Goal: Task Accomplishment & Management: Manage account settings

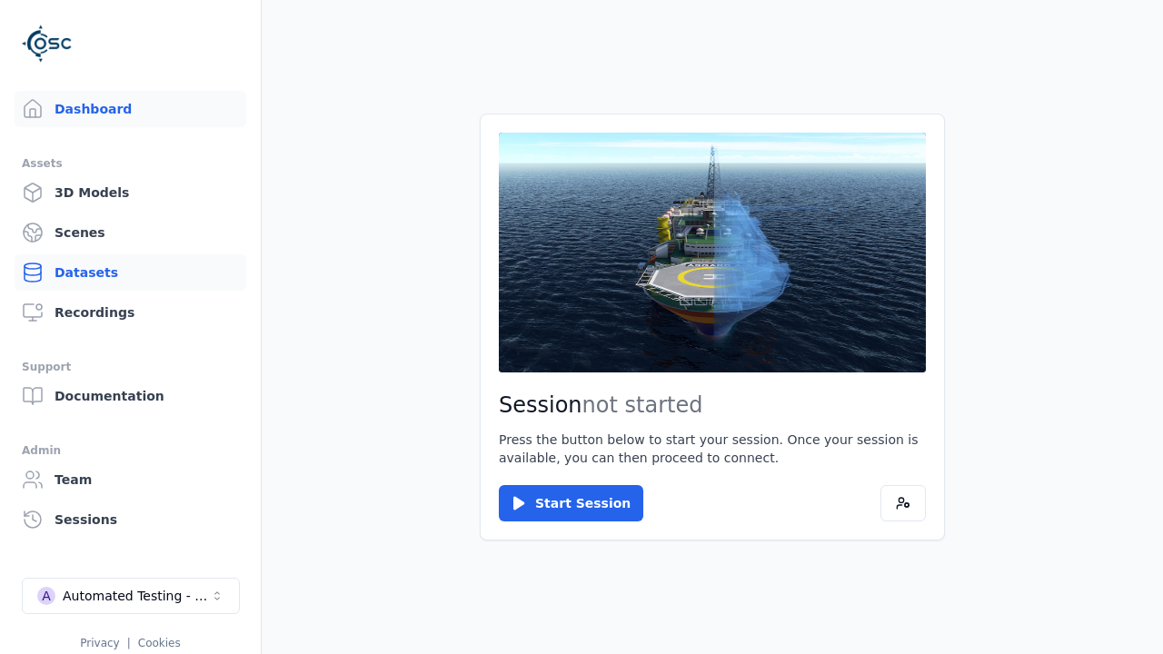
click at [123, 273] on link "Datasets" at bounding box center [131, 272] width 232 height 36
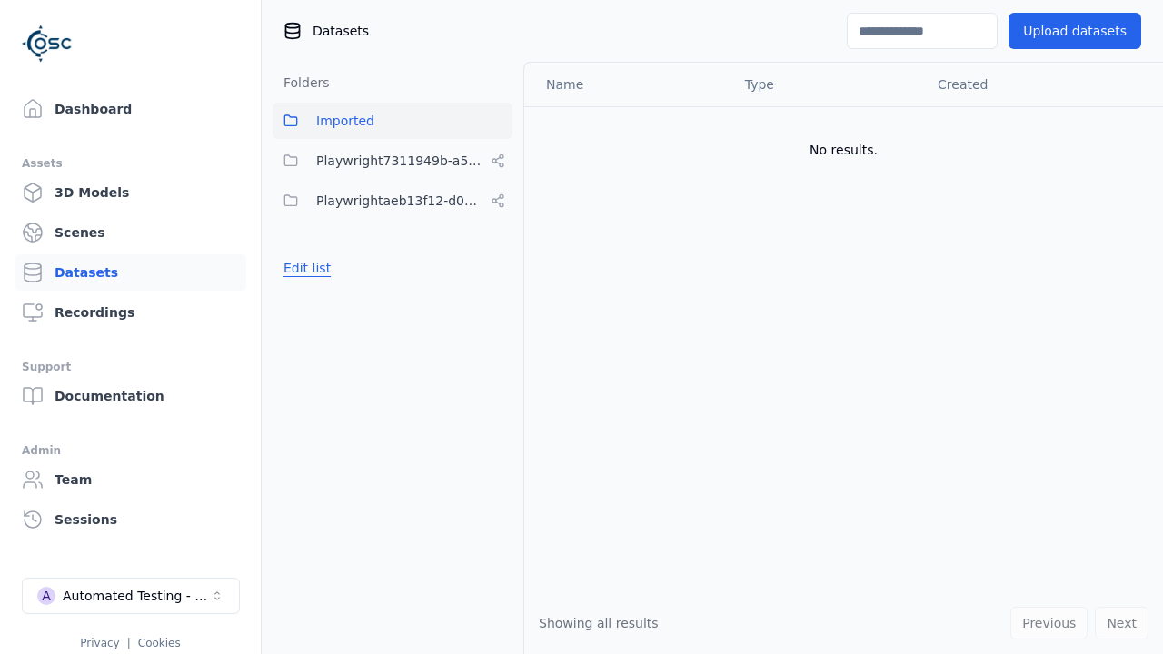
click at [304, 268] on button "Edit list" at bounding box center [307, 268] width 69 height 33
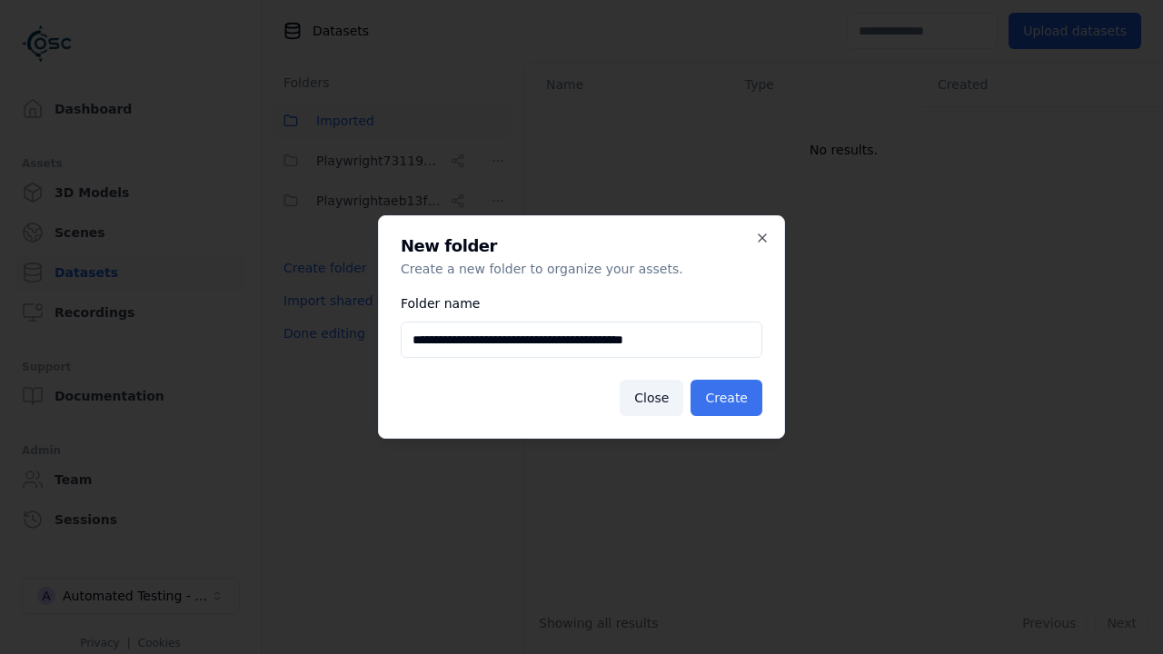
type input "**********"
click at [729, 398] on button "Create" at bounding box center [727, 398] width 72 height 36
click at [321, 350] on button "Done editing" at bounding box center [325, 333] width 104 height 33
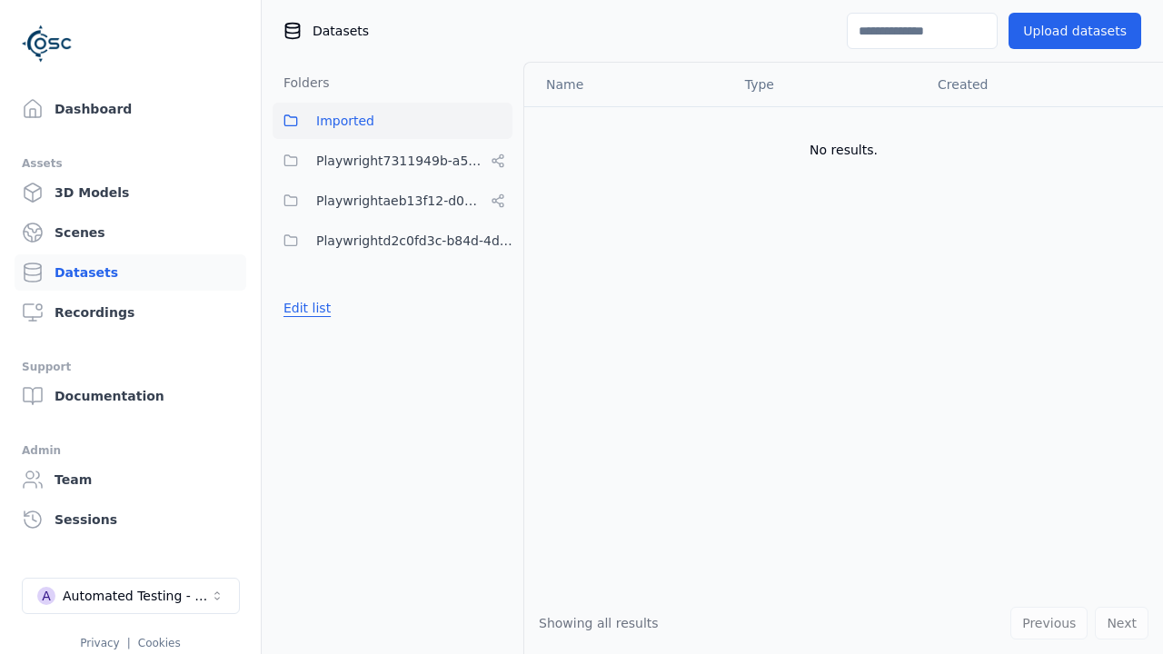
click at [304, 308] on button "Edit list" at bounding box center [307, 308] width 69 height 33
click at [498, 241] on html "Support Dashboard Assets 3D Models Scenes Datasets Recordings Support Documenta…" at bounding box center [581, 327] width 1163 height 654
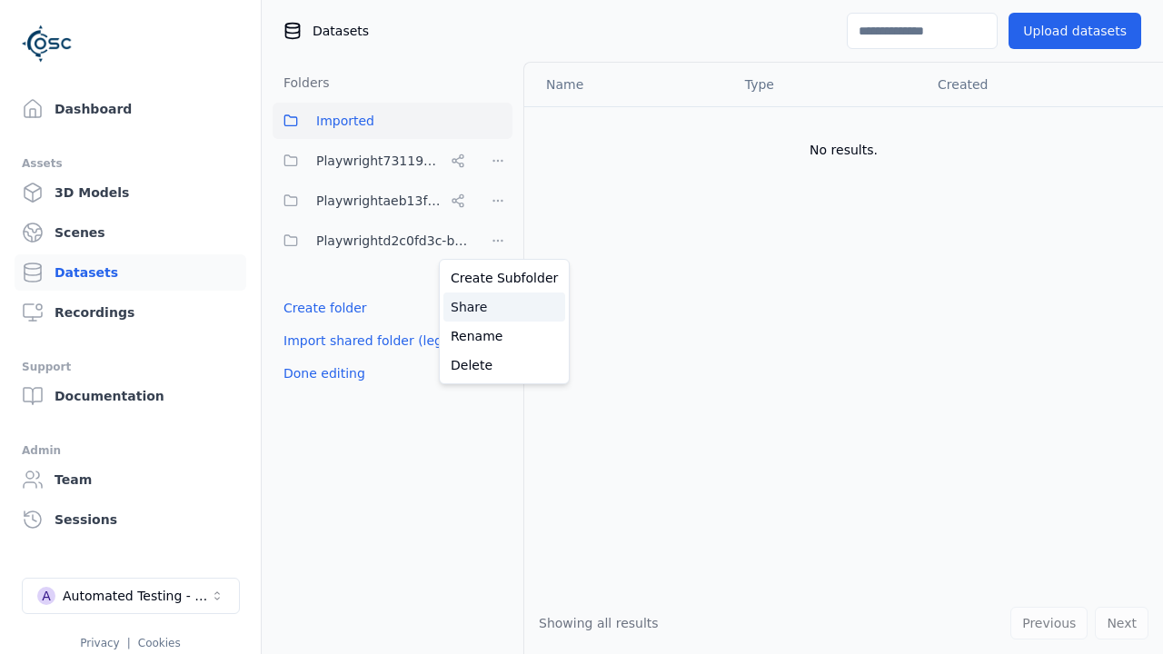
click at [497, 306] on div "Share" at bounding box center [504, 307] width 122 height 29
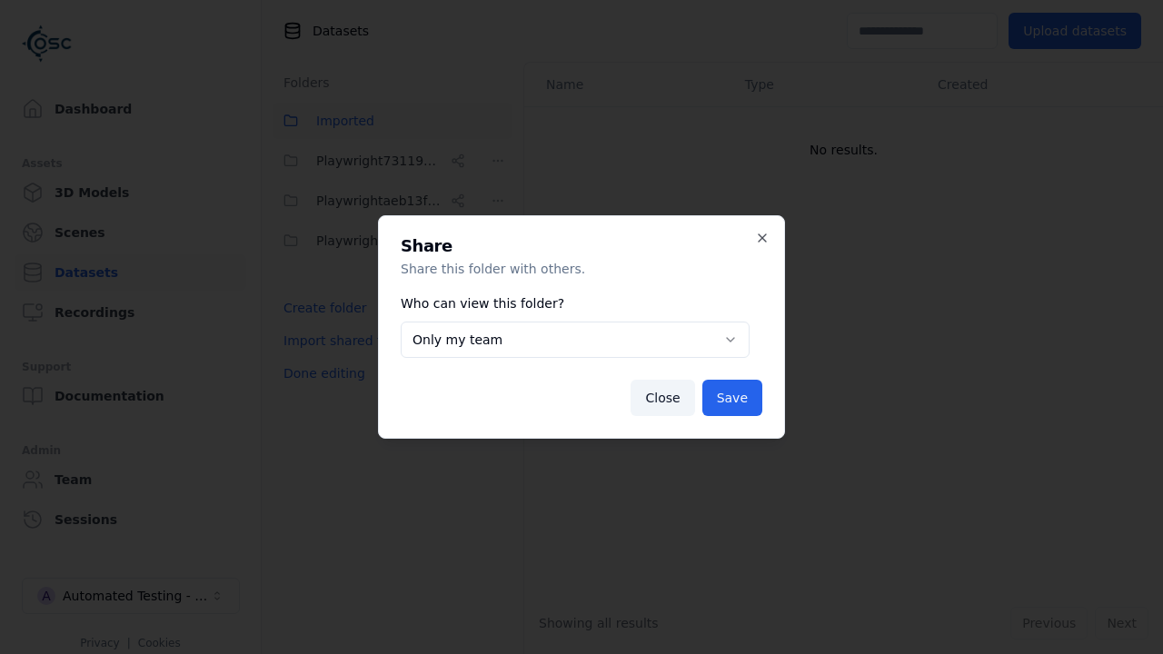
click at [574, 340] on button "Only my team" at bounding box center [575, 340] width 349 height 36
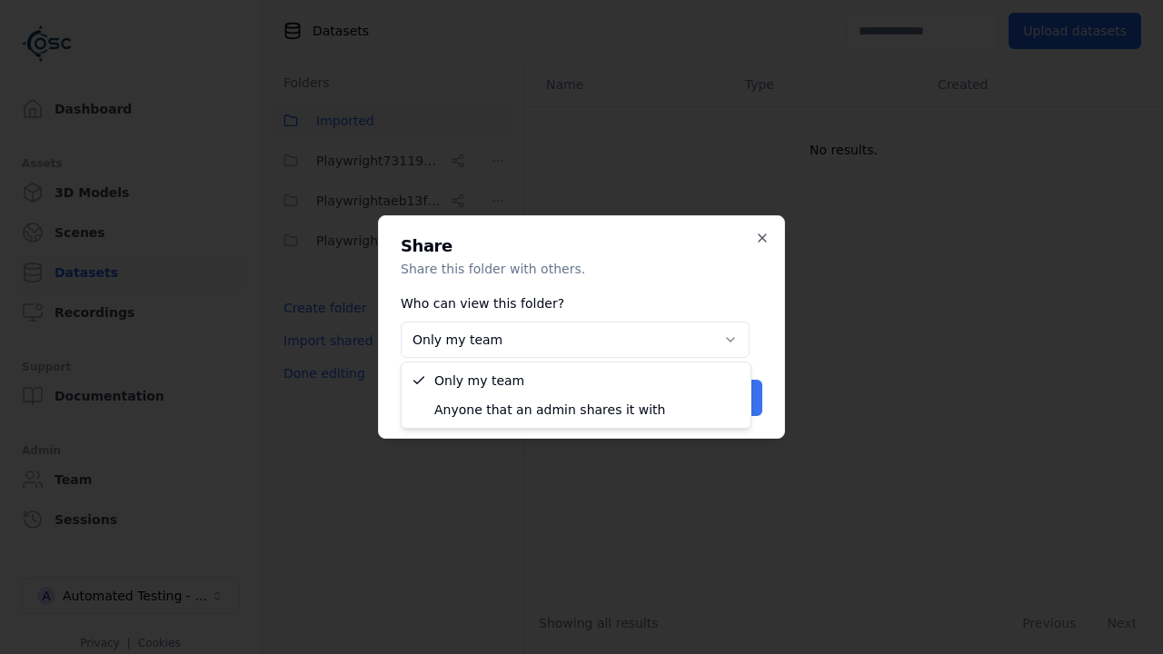
select select "****"
click at [734, 398] on button "Save" at bounding box center [732, 398] width 60 height 36
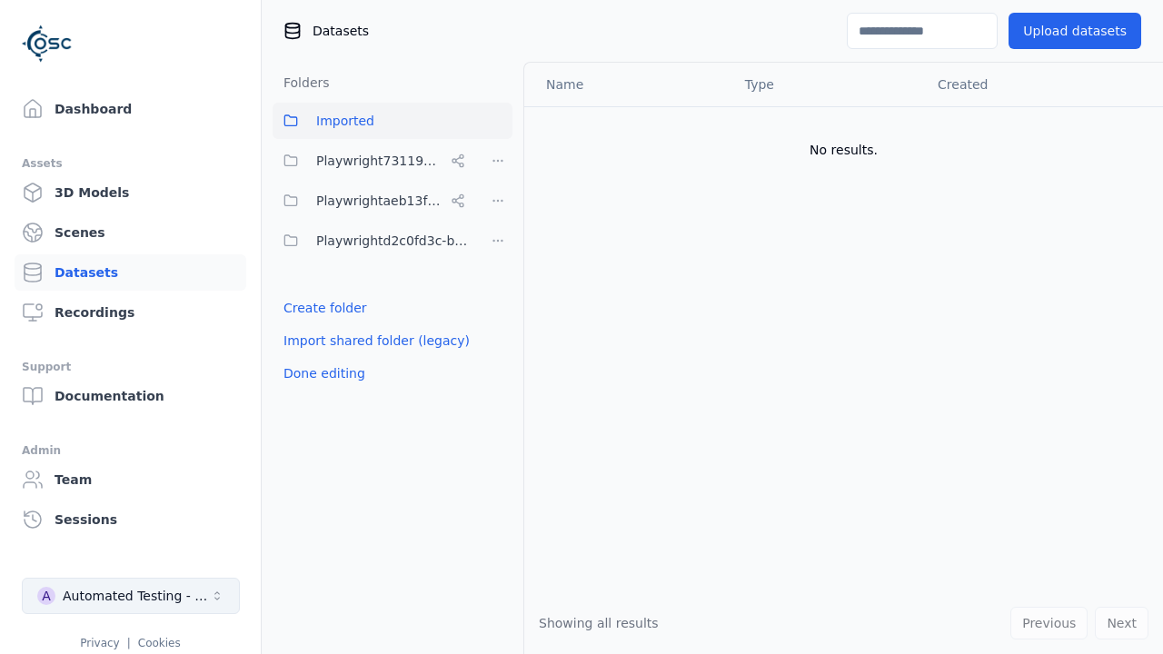
click at [321, 373] on button "Done editing" at bounding box center [325, 373] width 104 height 33
click at [131, 596] on div "Automated Testing - Playwright" at bounding box center [136, 596] width 147 height 18
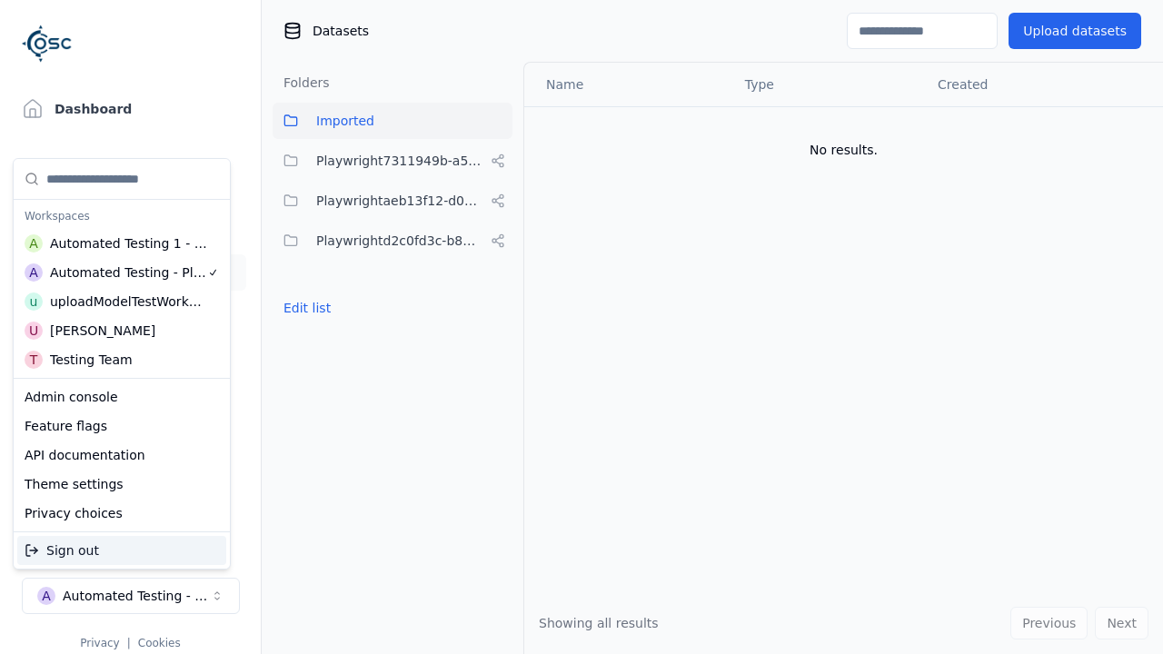
click at [117, 243] on div "Automated Testing 1 - Playwright" at bounding box center [129, 243] width 158 height 18
click at [582, 327] on html "Support Dashboard Assets 3D Models Scenes Datasets Recordings Support Documenta…" at bounding box center [581, 327] width 1163 height 654
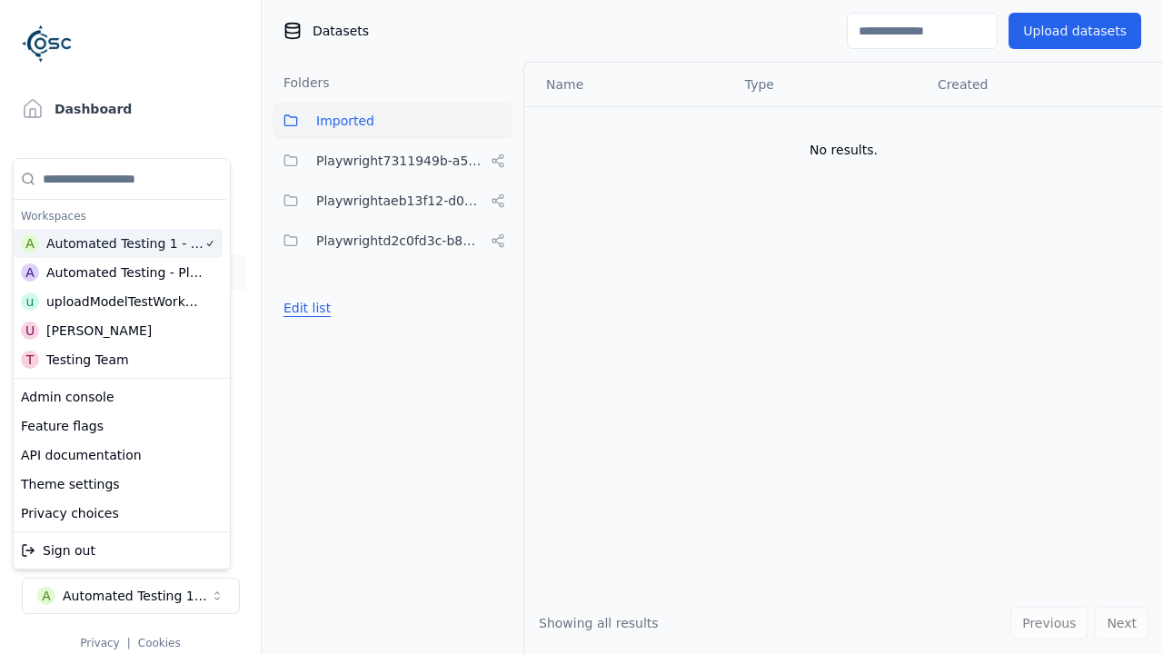
click at [304, 292] on button "Edit list" at bounding box center [307, 308] width 69 height 33
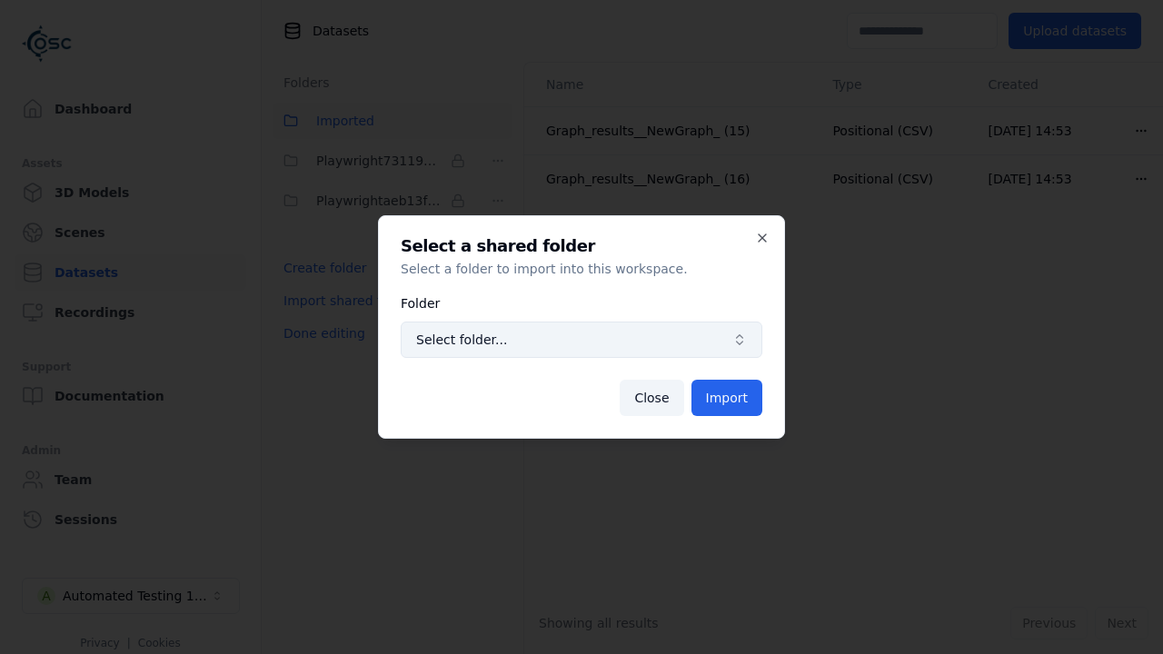
click at [582, 340] on span "Select folder..." at bounding box center [570, 340] width 309 height 18
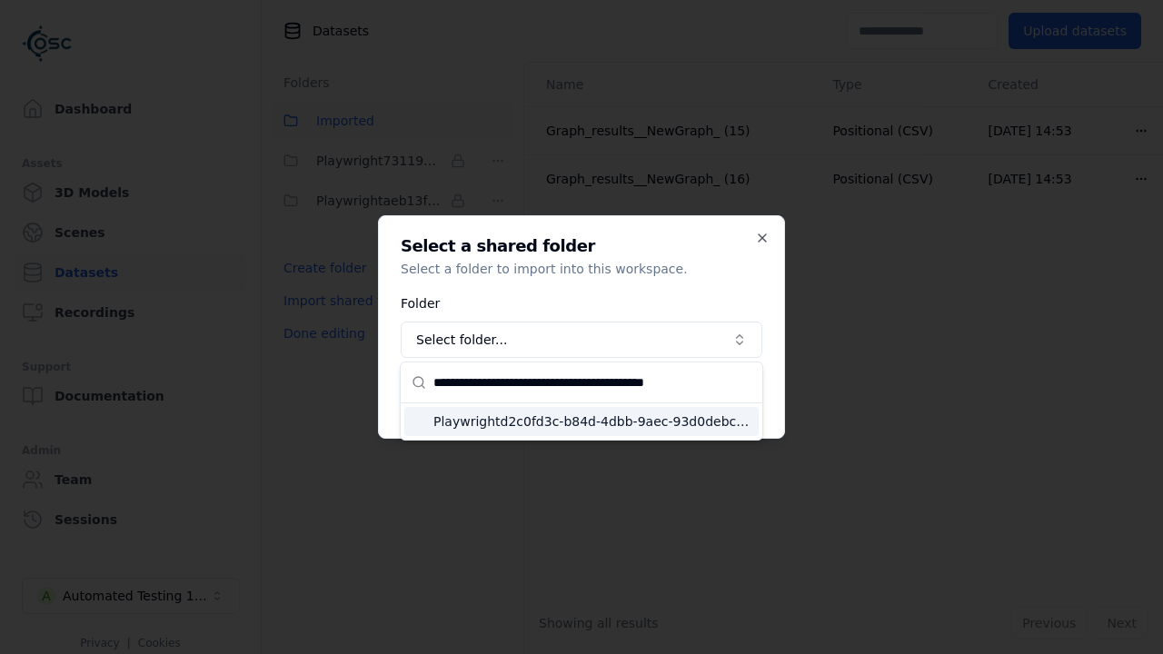
type input "**********"
click at [592, 421] on span "Playwrightd2c0fd3c-b84d-4dbb-9aec-93d0debcbd85" at bounding box center [592, 422] width 318 height 18
click at [728, 398] on button "Import" at bounding box center [726, 398] width 71 height 36
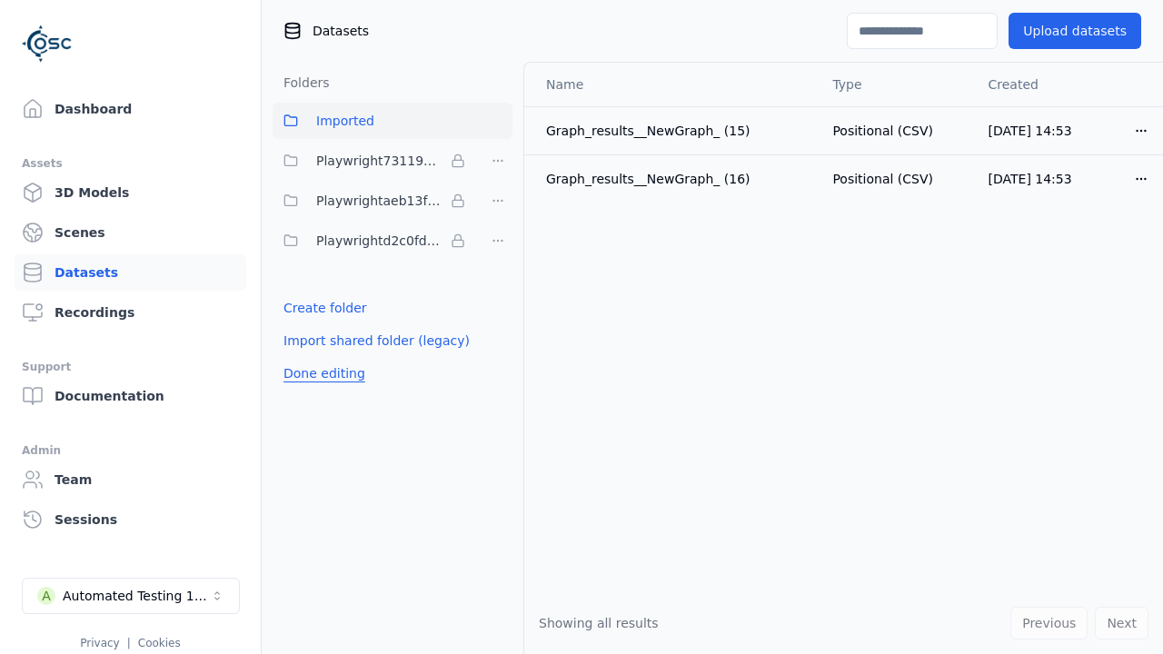
click at [321, 373] on button "Done editing" at bounding box center [325, 373] width 104 height 33
click at [304, 357] on button "Done editing" at bounding box center [325, 373] width 104 height 33
click at [498, 241] on html "Support Dashboard Assets 3D Models Scenes Datasets Recordings Support Documenta…" at bounding box center [581, 327] width 1163 height 654
click at [582, 327] on html "Support Dashboard Assets 3D Models Scenes Datasets Recordings Support Documenta…" at bounding box center [581, 327] width 1163 height 654
click at [321, 373] on button "Done editing" at bounding box center [325, 373] width 104 height 33
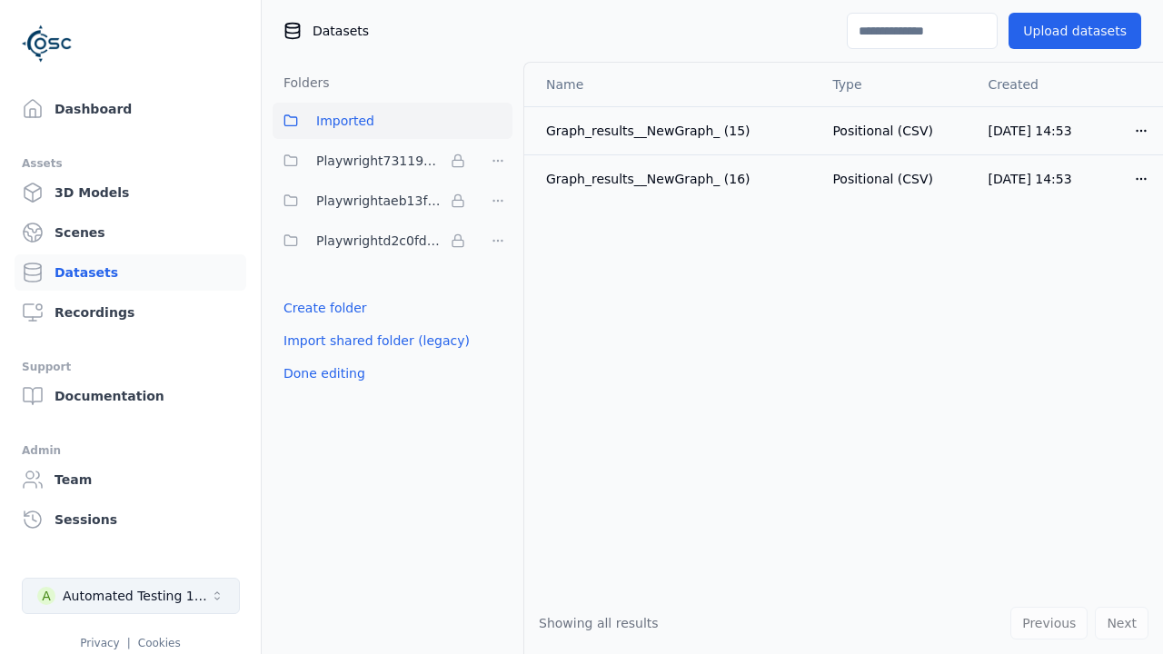
click at [131, 596] on div "Automated Testing 1 - Playwright" at bounding box center [136, 596] width 147 height 18
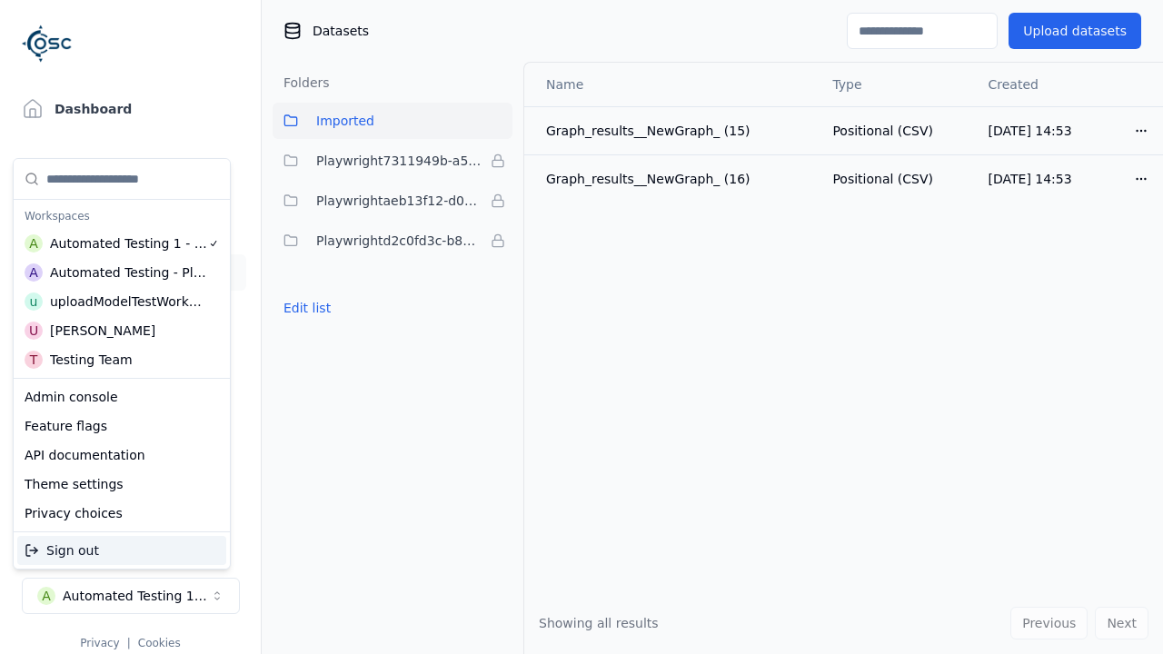
click at [117, 272] on div "Automated Testing - Playwright" at bounding box center [128, 273] width 157 height 18
click at [582, 327] on html "Support Dashboard Assets 3D Models Scenes Datasets Recordings Support Documenta…" at bounding box center [581, 327] width 1163 height 654
click at [304, 308] on button "Edit list" at bounding box center [307, 308] width 69 height 33
click at [498, 241] on html "Support Dashboard Assets 3D Models Scenes Datasets Recordings Support Documenta…" at bounding box center [581, 327] width 1163 height 654
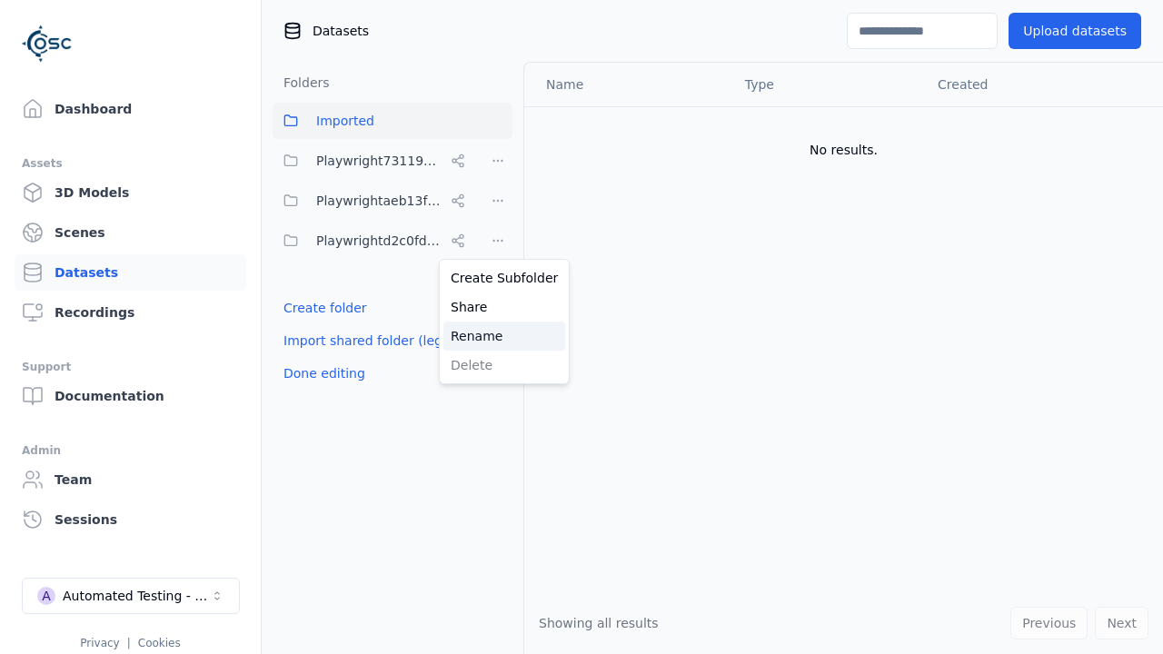
click at [497, 335] on div "Rename" at bounding box center [504, 336] width 122 height 29
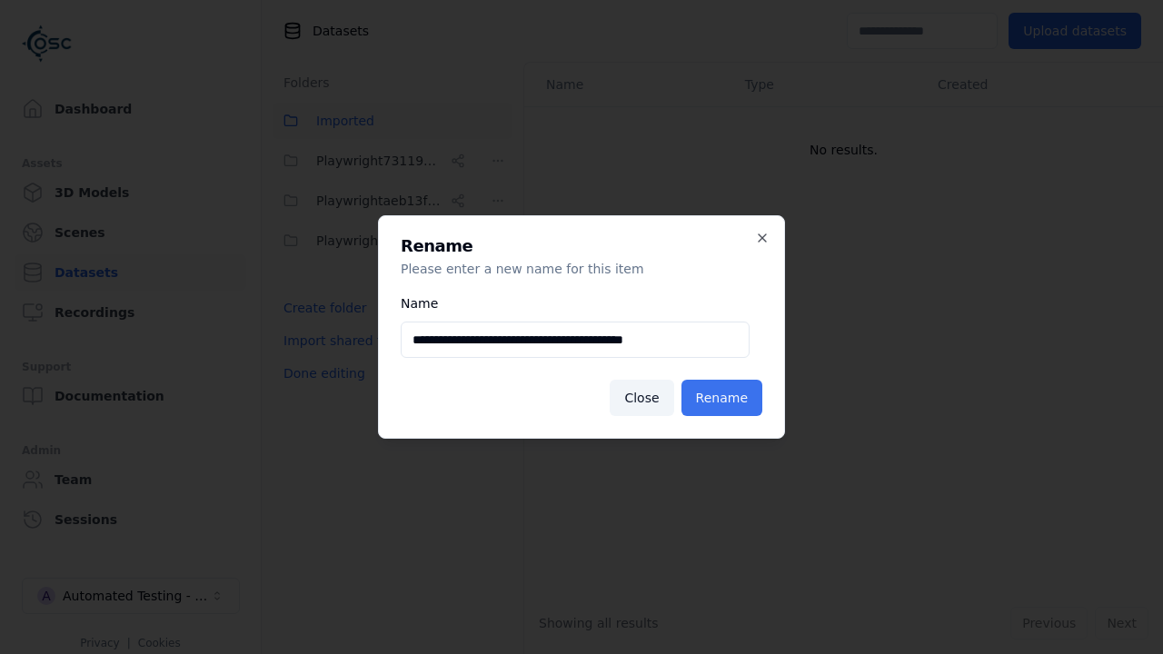
click at [574, 340] on input "**********" at bounding box center [575, 340] width 349 height 36
type input "**********"
click at [724, 398] on button "Rename" at bounding box center [721, 398] width 81 height 36
click at [321, 373] on button "Done editing" at bounding box center [325, 373] width 104 height 33
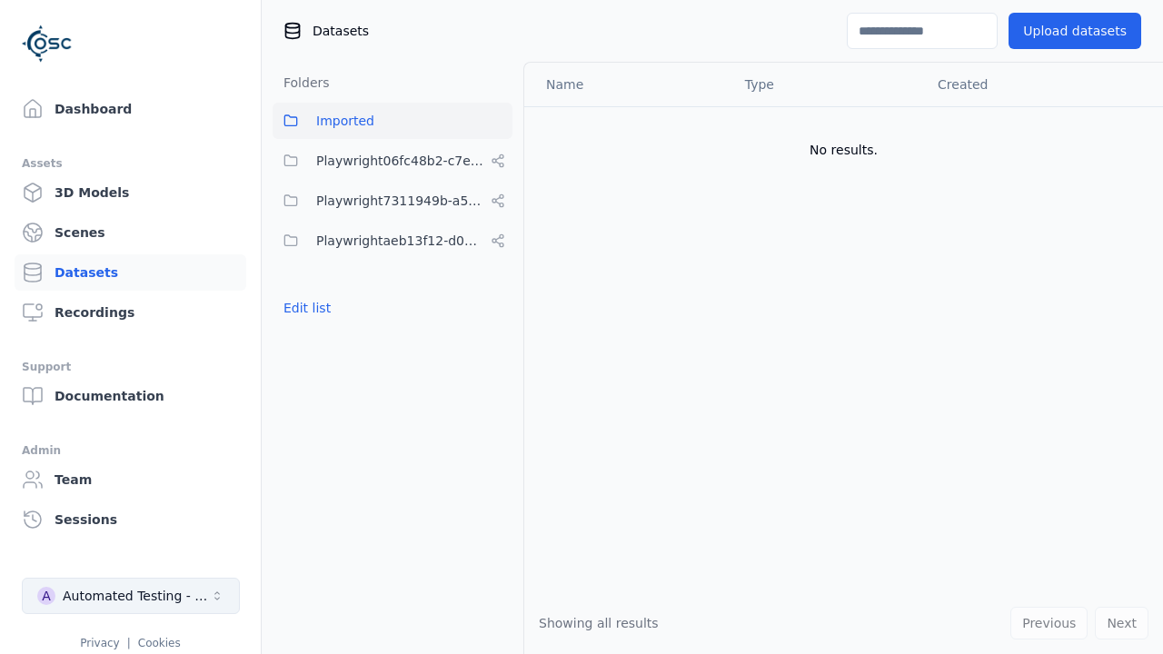
click at [131, 596] on div "Automated Testing - Playwright" at bounding box center [136, 596] width 147 height 18
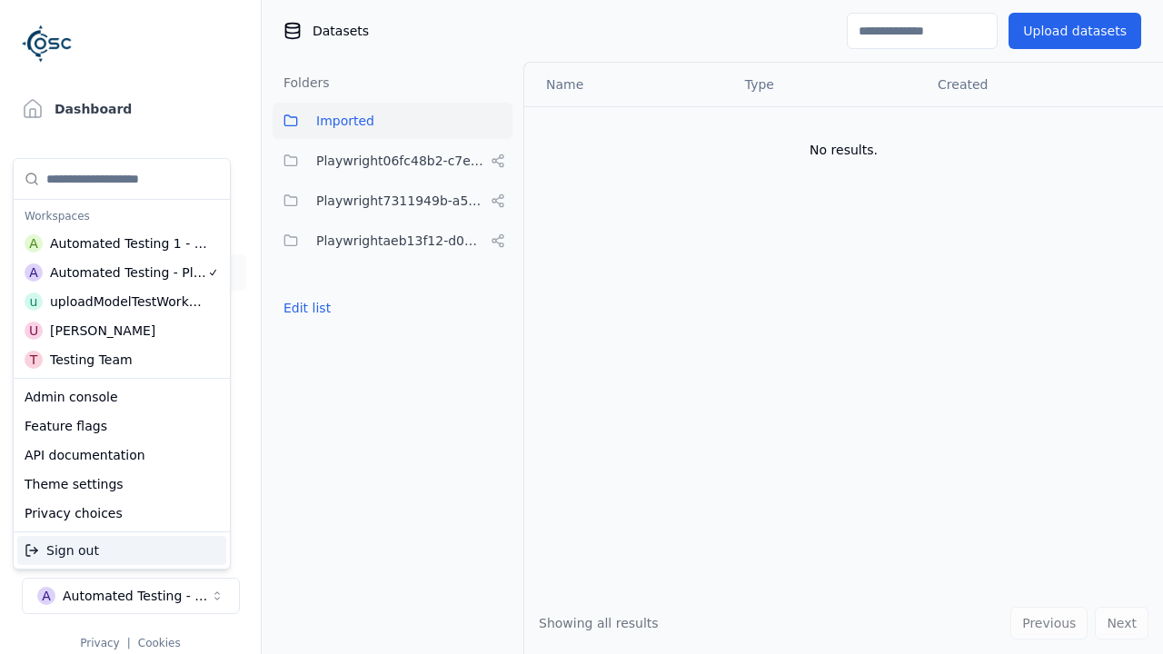
click at [117, 243] on div "Automated Testing 1 - Playwright" at bounding box center [129, 243] width 158 height 18
click at [582, 327] on html "Support Dashboard Assets 3D Models Scenes Datasets Recordings Support Documenta…" at bounding box center [581, 327] width 1163 height 654
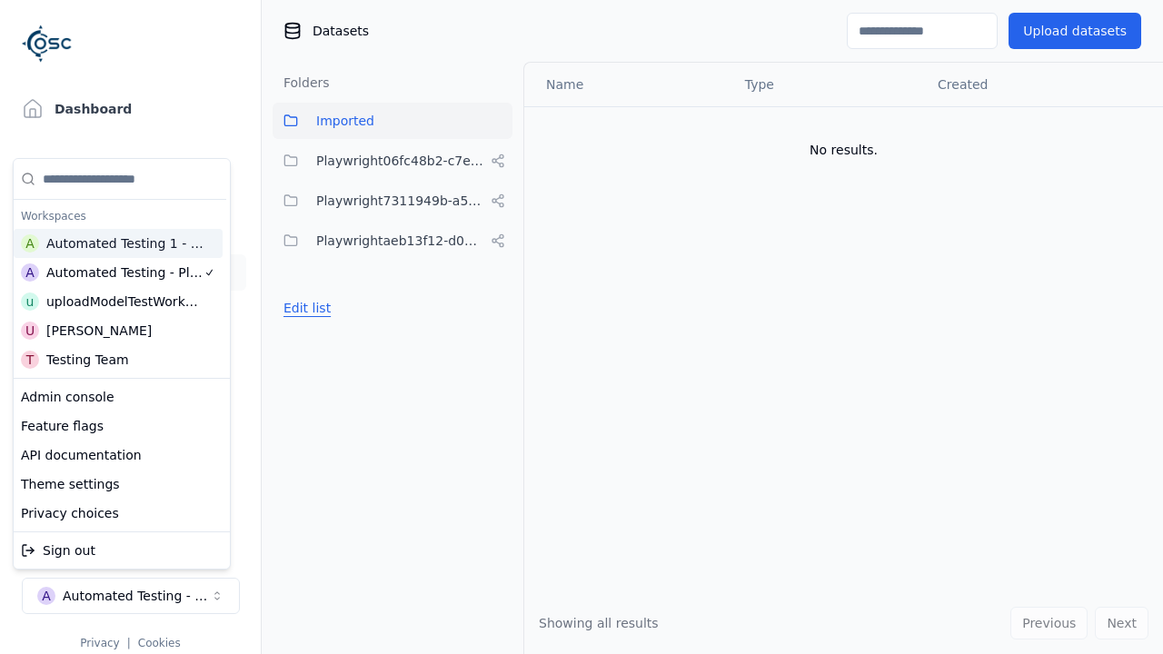
click at [304, 308] on button "Edit list" at bounding box center [307, 308] width 69 height 33
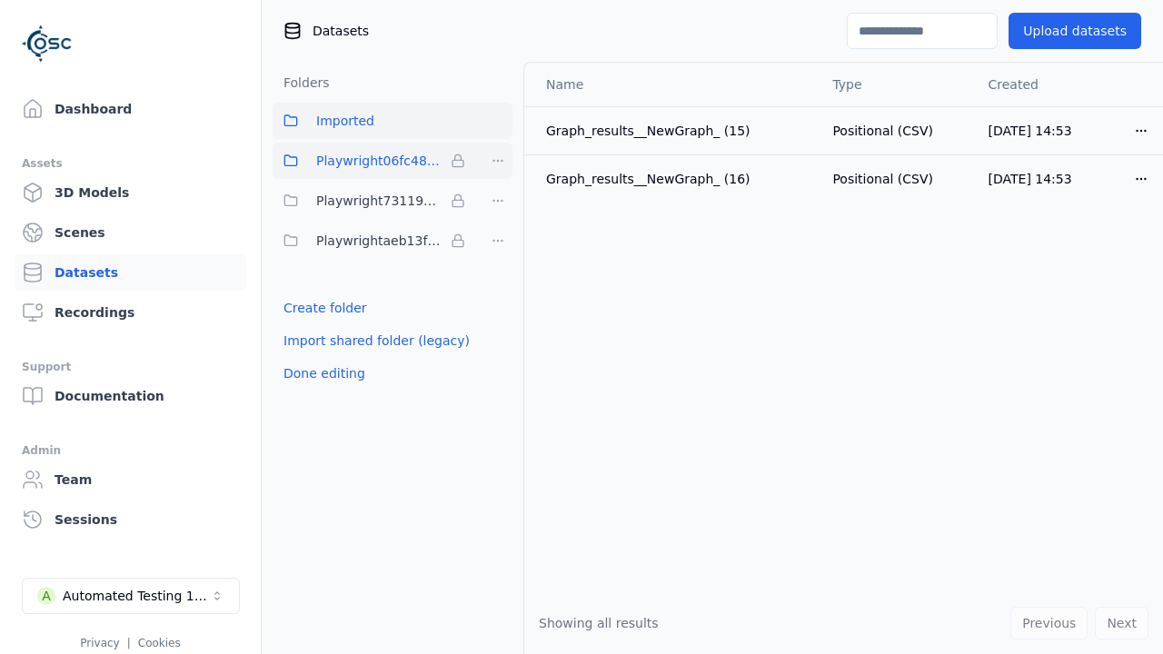
click at [498, 161] on html "Support Dashboard Assets 3D Models Scenes Datasets Recordings Support Documenta…" at bounding box center [581, 327] width 1163 height 654
click at [498, 197] on div "Remove" at bounding box center [497, 198] width 107 height 29
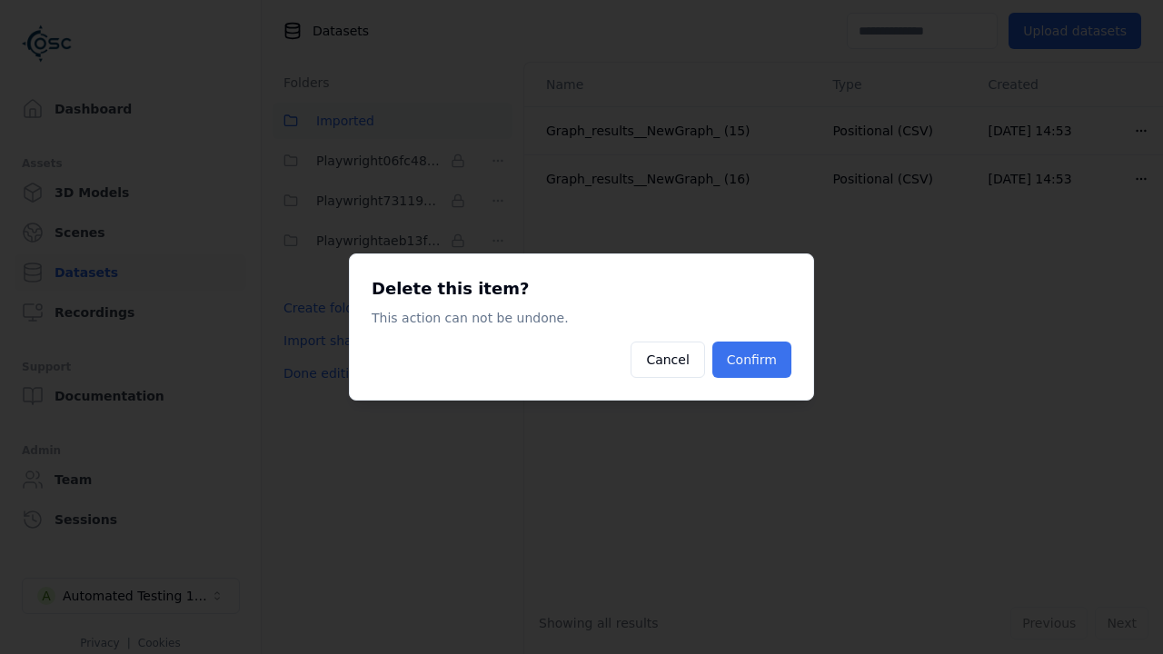
click at [753, 360] on button "Confirm" at bounding box center [751, 360] width 79 height 36
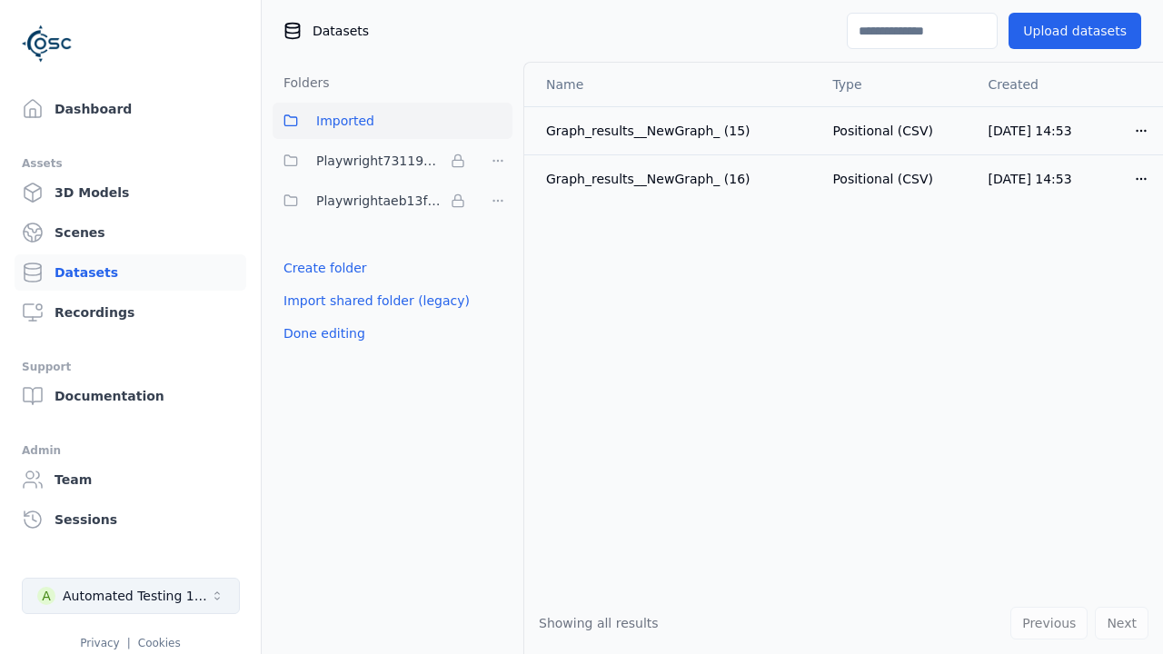
click at [321, 333] on button "Done editing" at bounding box center [325, 333] width 104 height 33
click at [131, 596] on div "Automated Testing 1 - Playwright" at bounding box center [136, 596] width 147 height 18
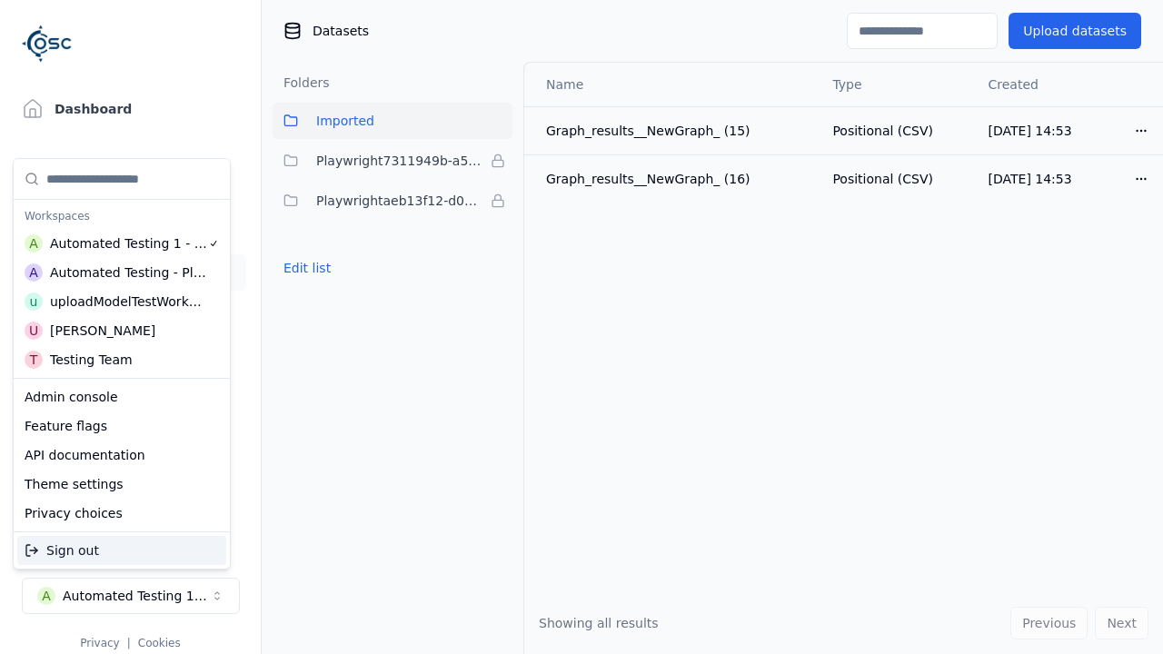
click at [117, 272] on div "Automated Testing - Playwright" at bounding box center [128, 273] width 157 height 18
click at [582, 327] on html "Support Dashboard Assets 3D Models Scenes Datasets Recordings Support Documenta…" at bounding box center [581, 327] width 1163 height 654
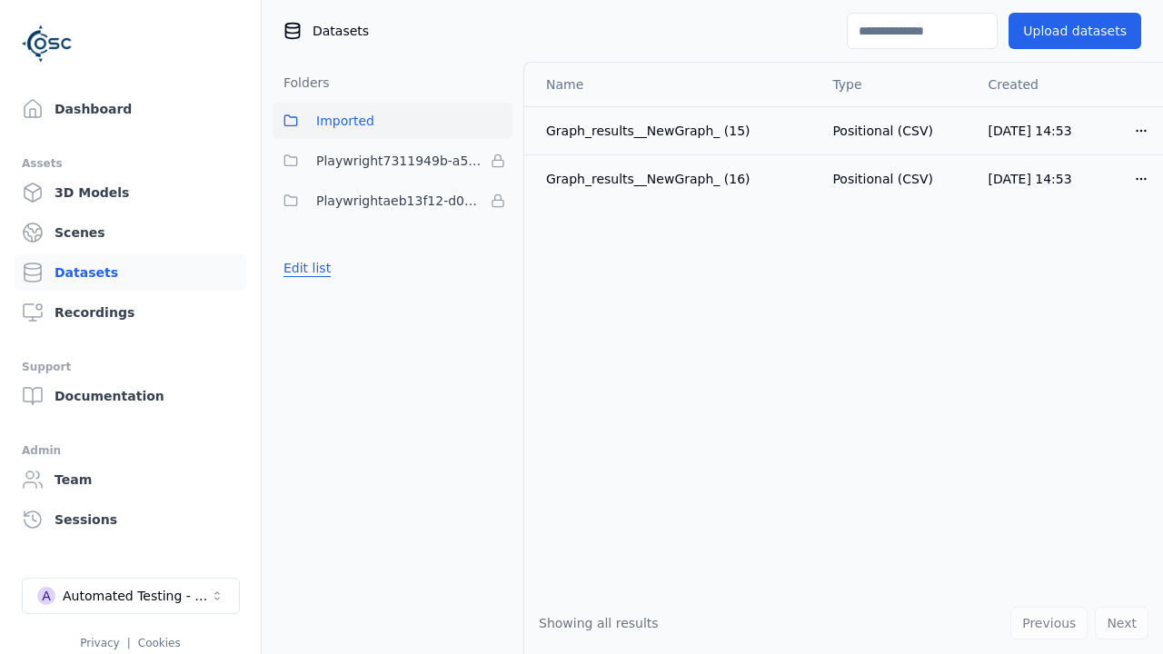
click at [304, 284] on button "Edit list" at bounding box center [307, 268] width 69 height 33
click at [498, 161] on html "Support Dashboard Assets 3D Models Scenes Datasets Recordings Support Documenta…" at bounding box center [581, 327] width 1163 height 654
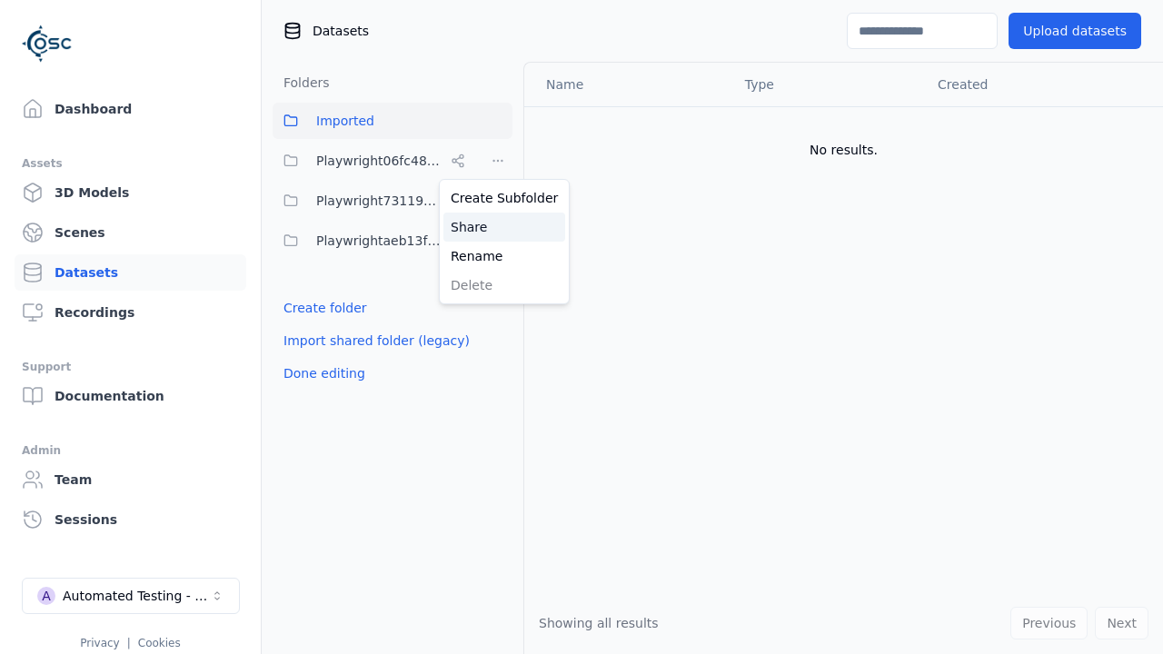
click at [497, 226] on div "Share" at bounding box center [504, 227] width 122 height 29
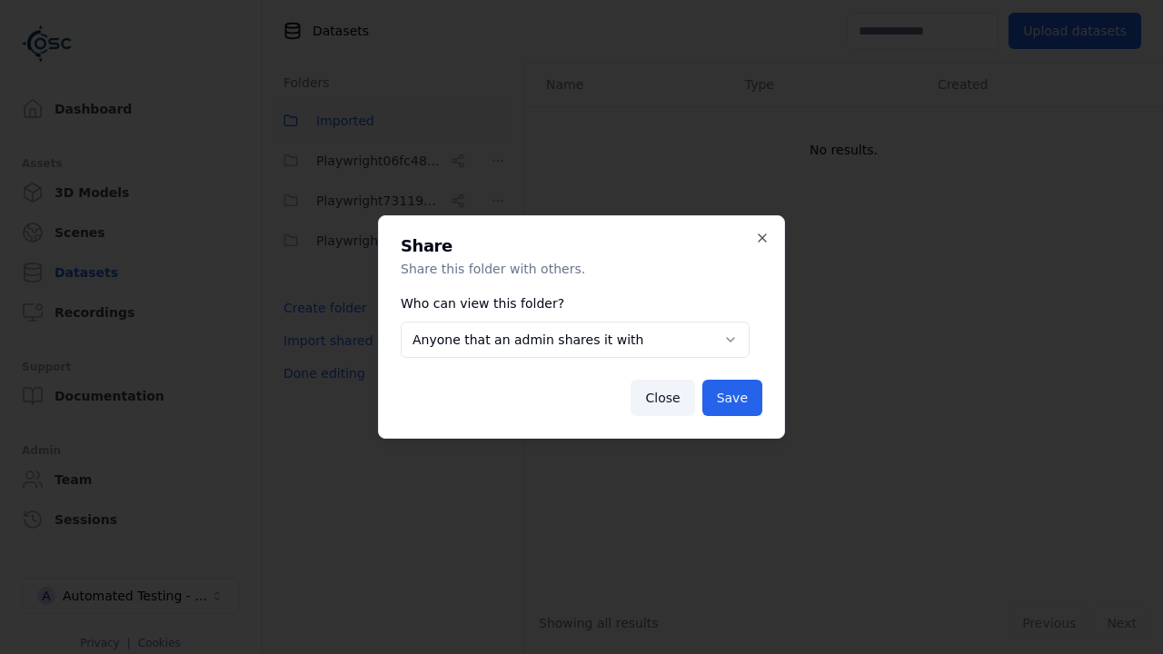
click at [574, 340] on button "Anyone that an admin shares it with" at bounding box center [575, 340] width 349 height 36
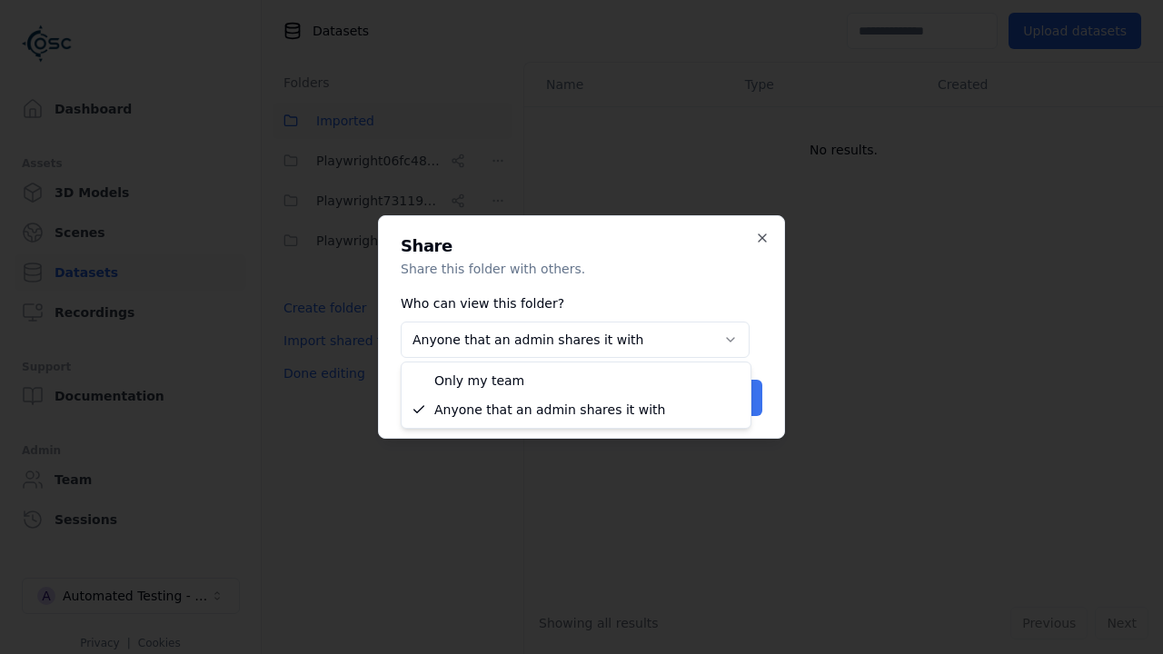
select select "*****"
click at [734, 398] on button "Save" at bounding box center [732, 398] width 60 height 36
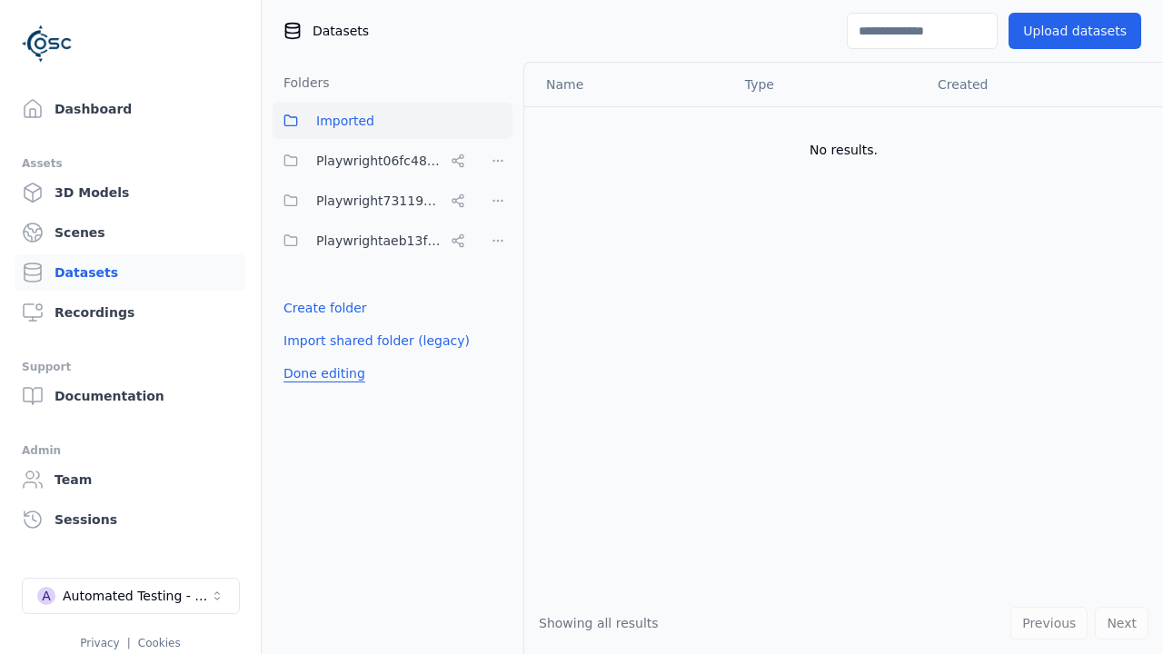
click at [321, 373] on button "Done editing" at bounding box center [325, 373] width 104 height 33
click at [304, 357] on button "Done editing" at bounding box center [325, 373] width 104 height 33
click at [498, 161] on html "Support Dashboard Assets 3D Models Scenes Datasets Recordings Support Documenta…" at bounding box center [581, 327] width 1163 height 654
